Goal: Communication & Community: Share content

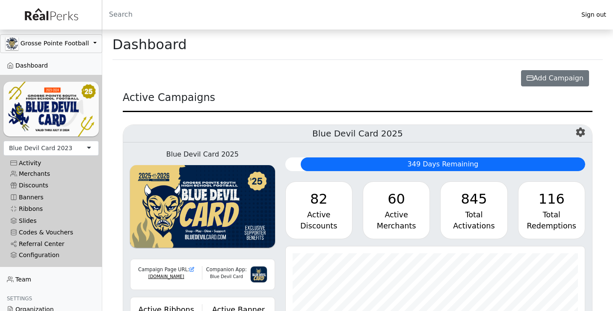
scroll to position [98, 300]
click at [34, 172] on link "Merchants" at bounding box center [50, 174] width 95 height 12
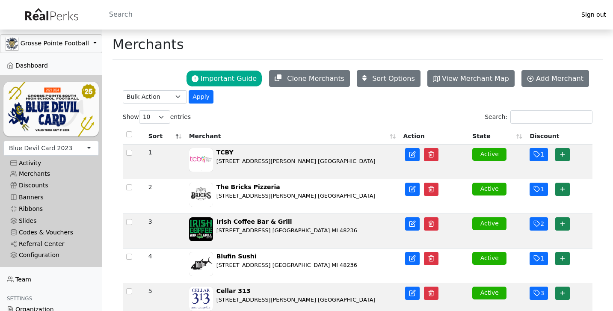
click at [56, 146] on div "Blue Devil Card 2023" at bounding box center [40, 148] width 63 height 9
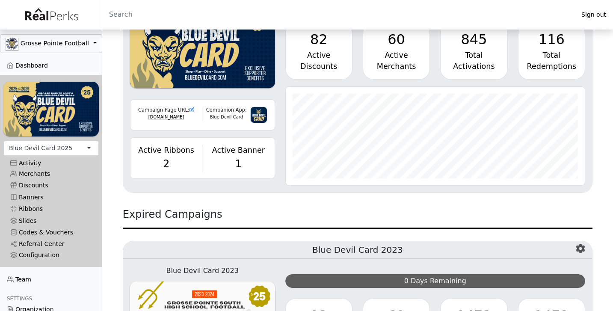
scroll to position [164, 0]
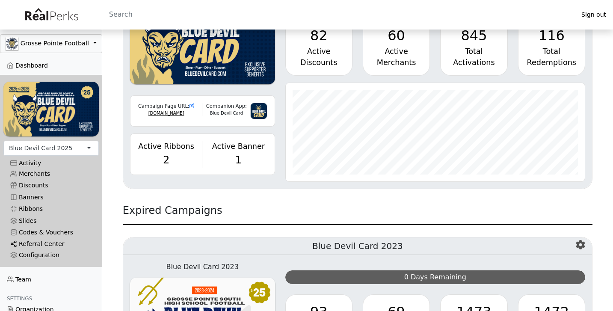
click at [54, 244] on link "Referral Center" at bounding box center [50, 244] width 95 height 12
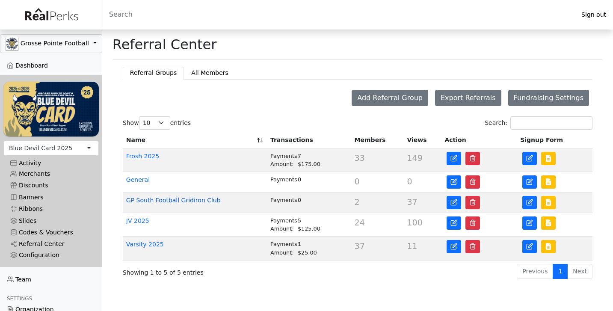
click at [195, 201] on link "GP South Football Gridiron Club" at bounding box center [173, 200] width 95 height 7
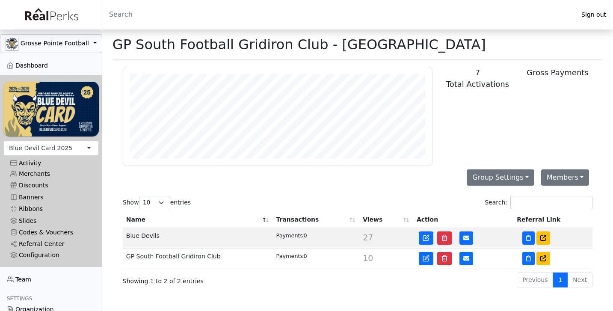
scroll to position [98, 309]
click at [541, 260] on icon at bounding box center [544, 259] width 6 height 6
click at [543, 236] on icon at bounding box center [544, 238] width 6 height 6
click at [466, 261] on icon at bounding box center [467, 258] width 6 height 5
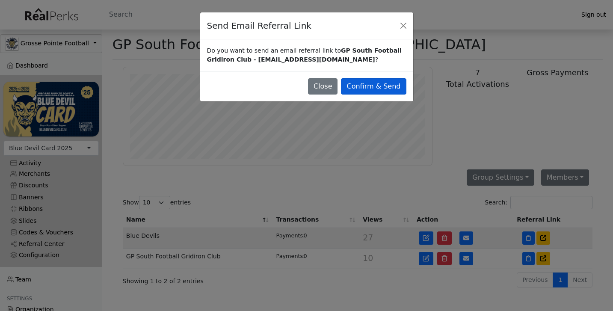
click at [376, 87] on button "Confirm & Send" at bounding box center [373, 86] width 65 height 16
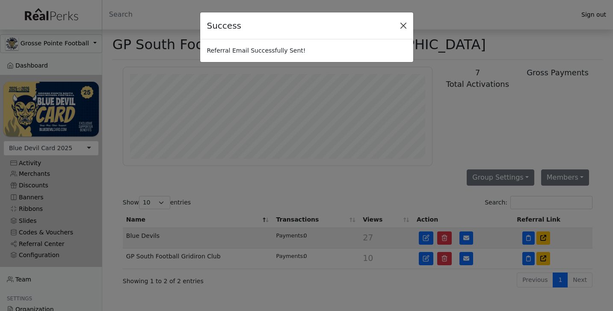
click at [405, 25] on button "Close" at bounding box center [403, 25] width 13 height 13
